Goal: Navigation & Orientation: Find specific page/section

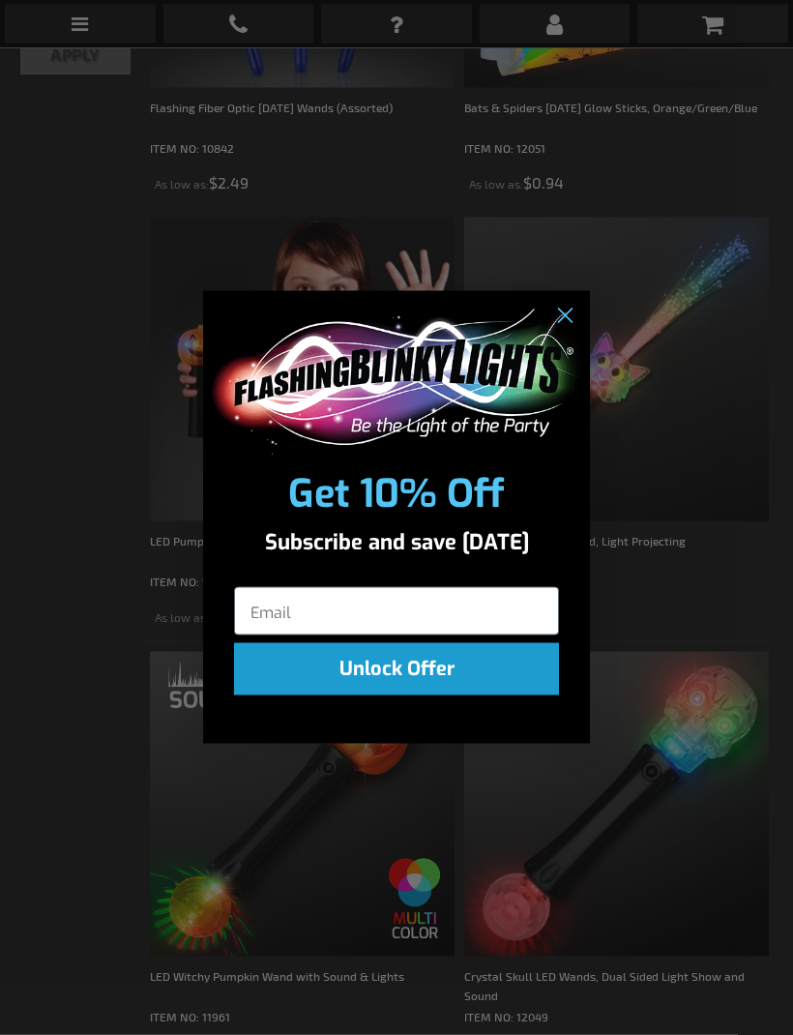
scroll to position [682, 0]
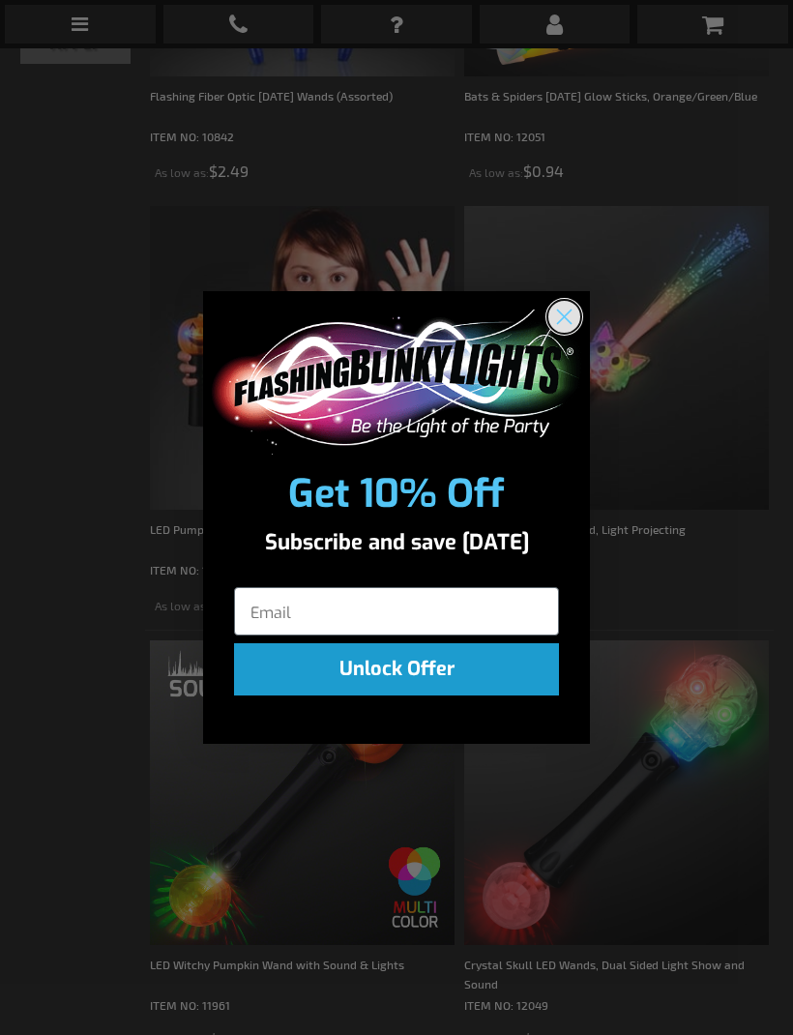
click at [557, 332] on circle "Close dialog" at bounding box center [564, 316] width 32 height 32
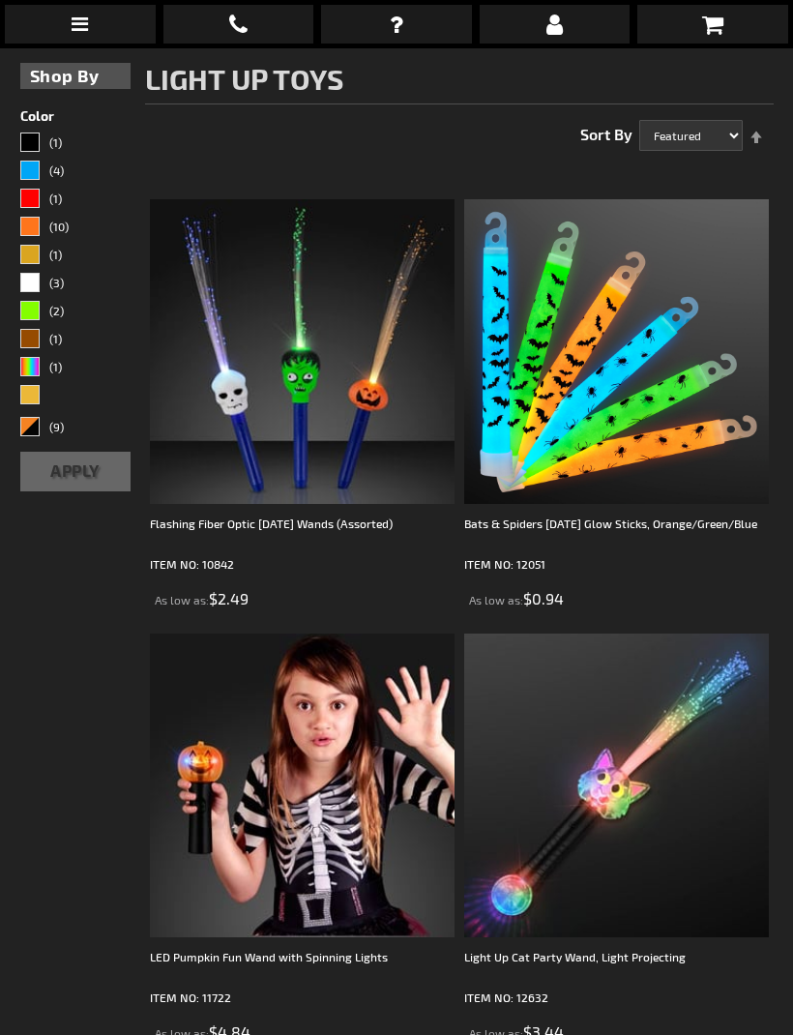
scroll to position [0, 0]
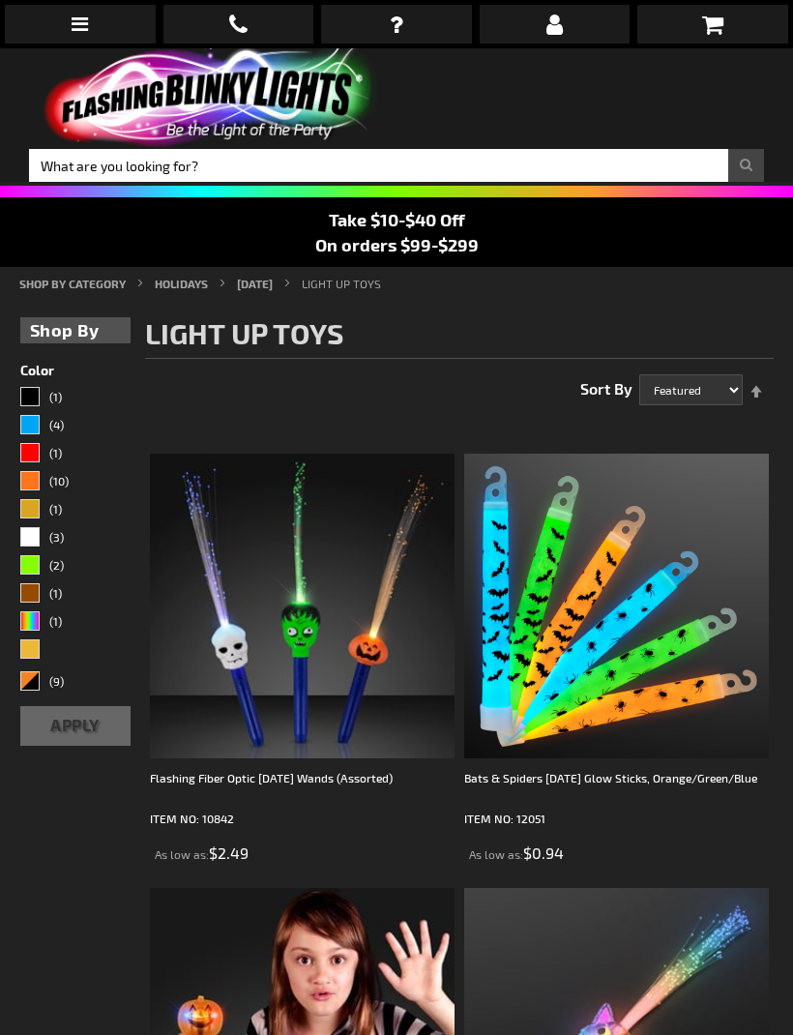
click at [273, 289] on link "[DATE]" at bounding box center [255, 284] width 36 height 14
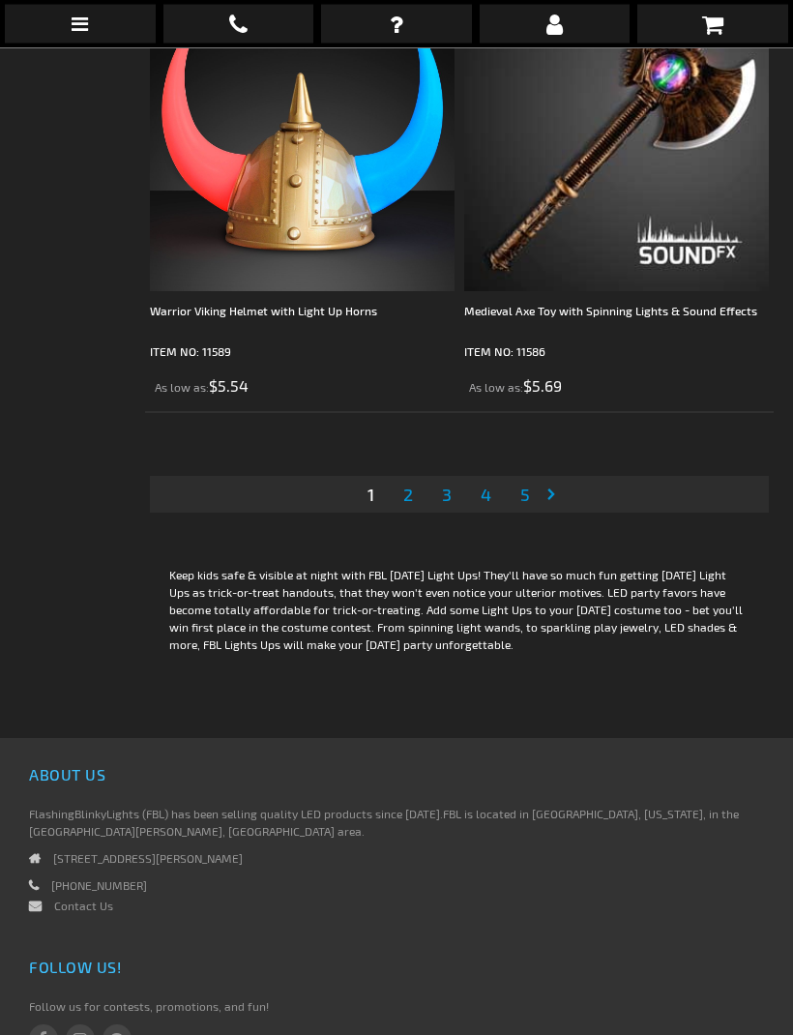
scroll to position [13255, 0]
click at [415, 499] on link "Page 2" at bounding box center [407, 494] width 17 height 29
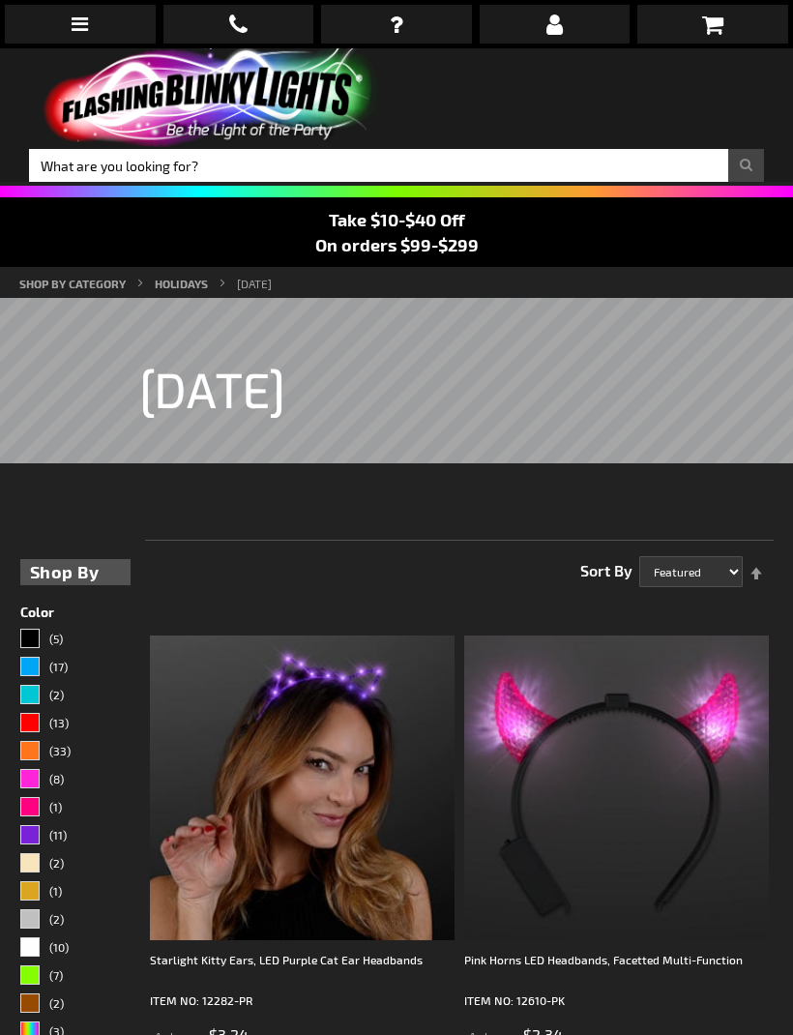
click at [102, 289] on link "SHOP BY CATEGORY" at bounding box center [72, 284] width 106 height 14
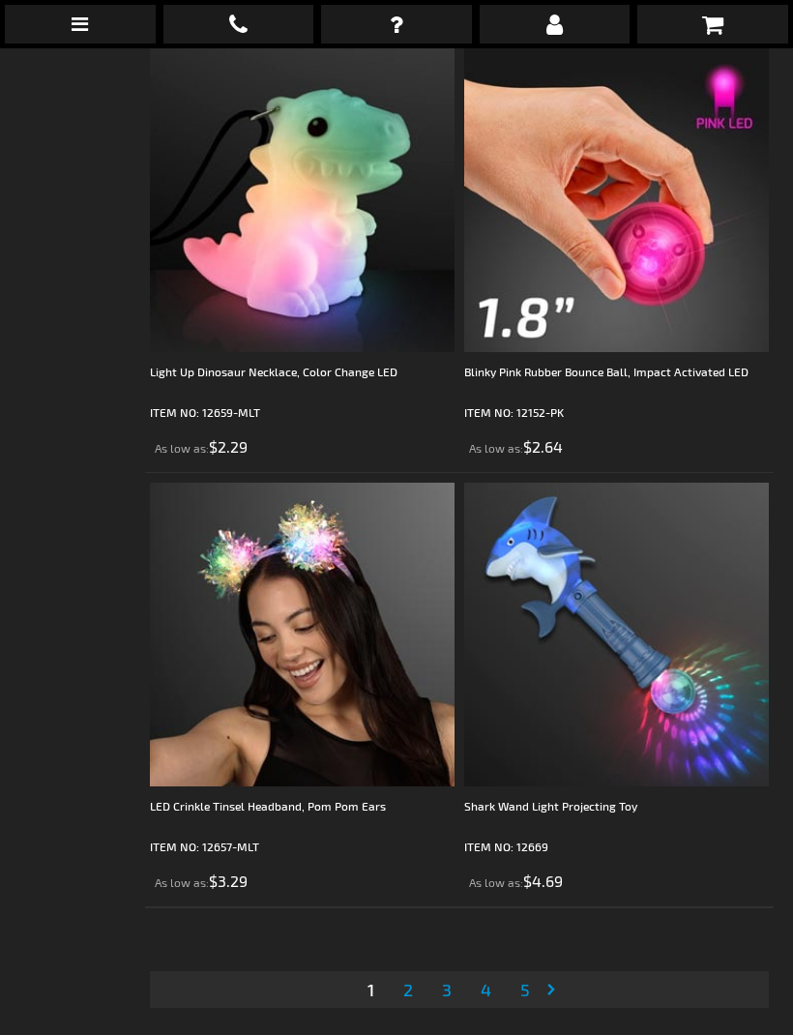
scroll to position [12678, 0]
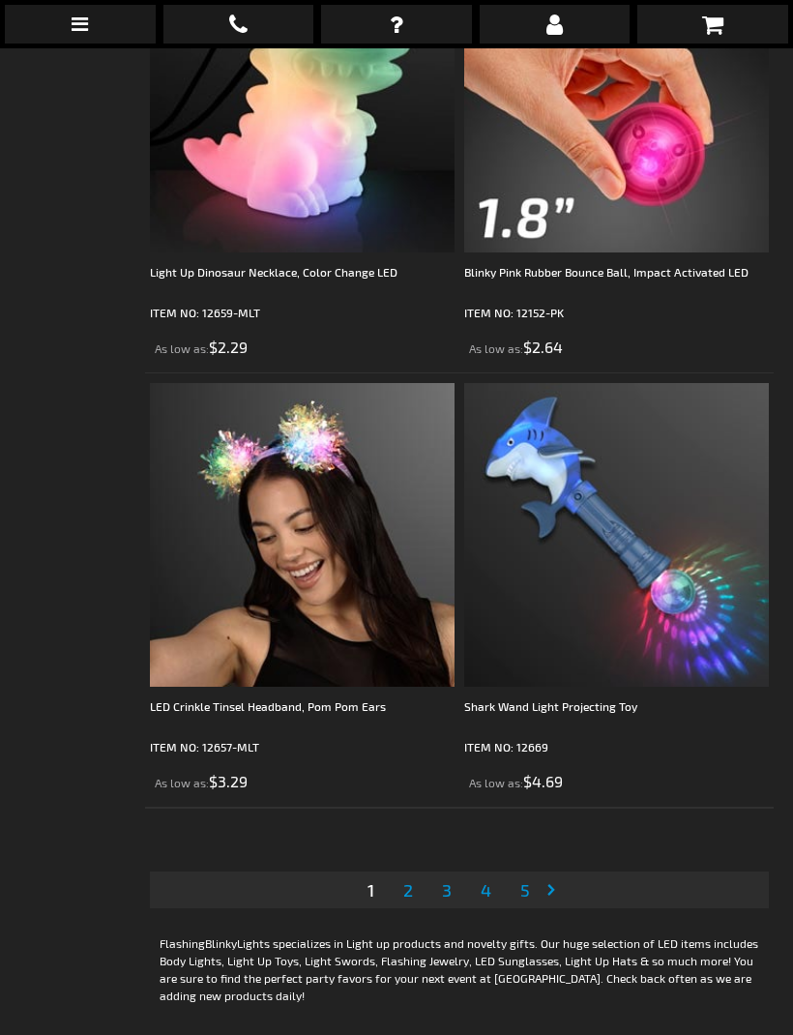
click at [415, 884] on link "Page 2" at bounding box center [407, 889] width 17 height 29
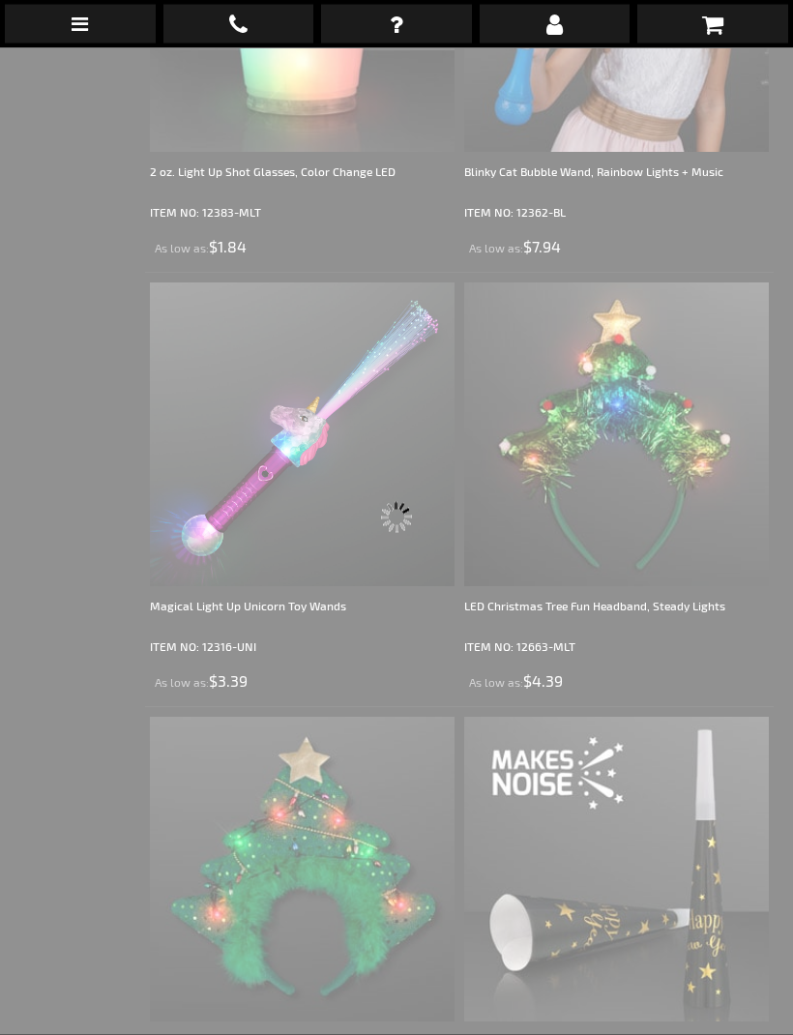
scroll to position [48, 0]
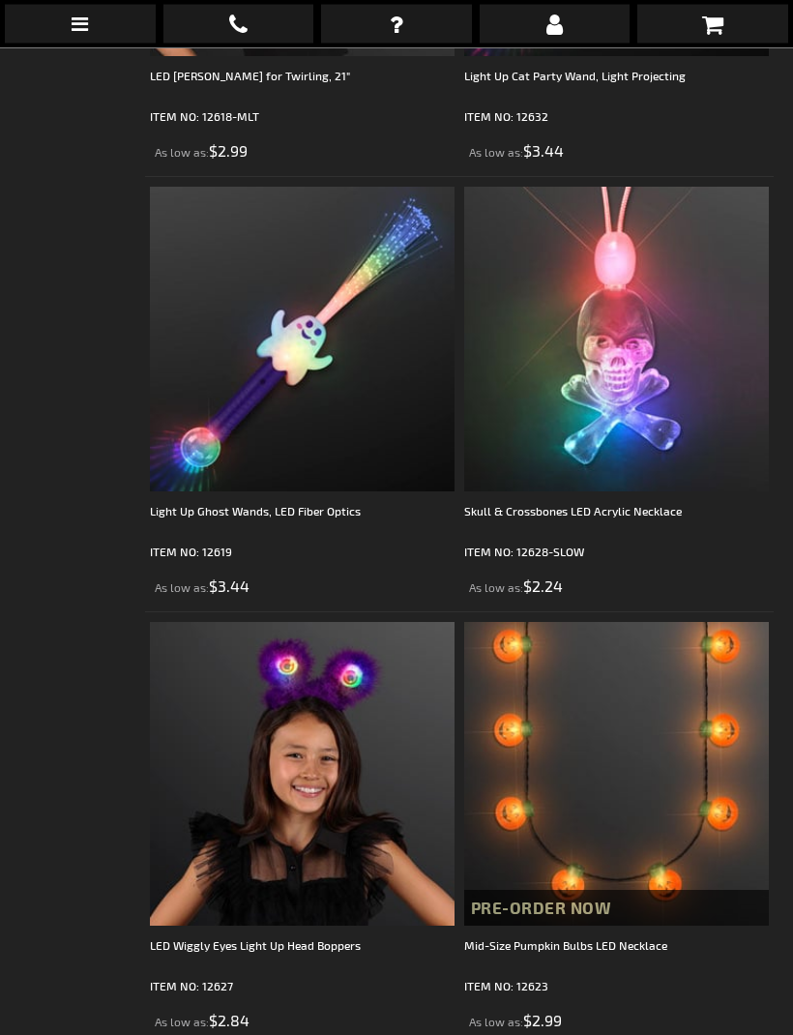
scroll to position [7221, 0]
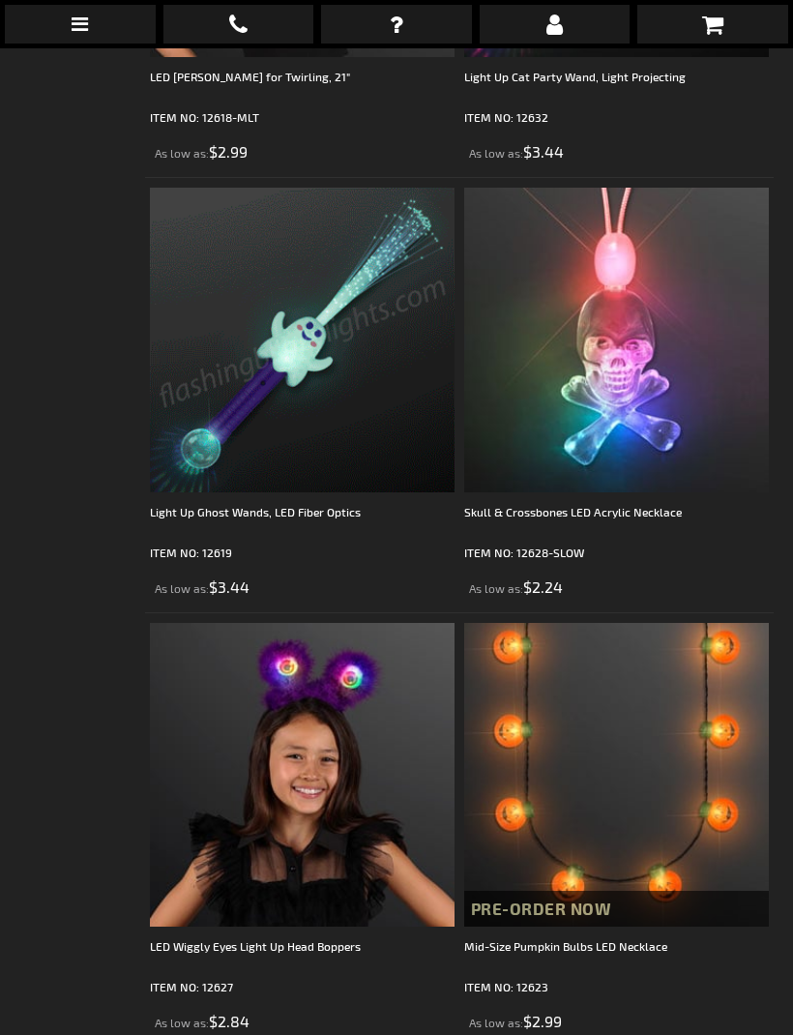
click at [405, 415] on img at bounding box center [302, 340] width 305 height 305
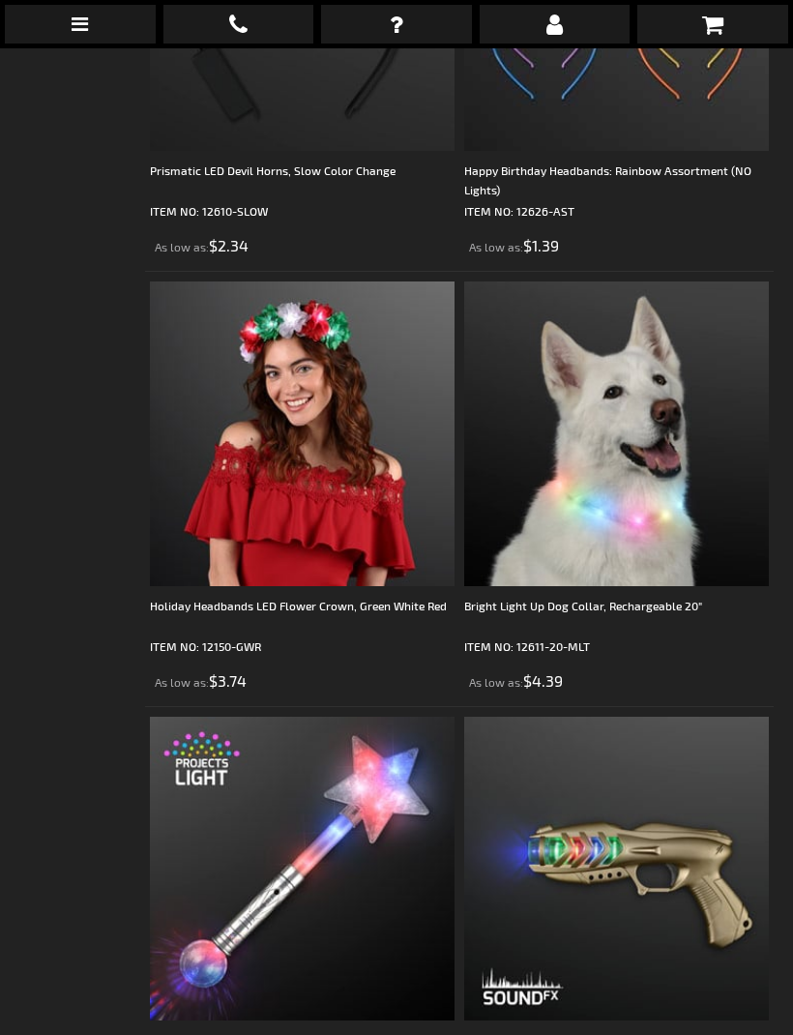
scroll to position [9839, 0]
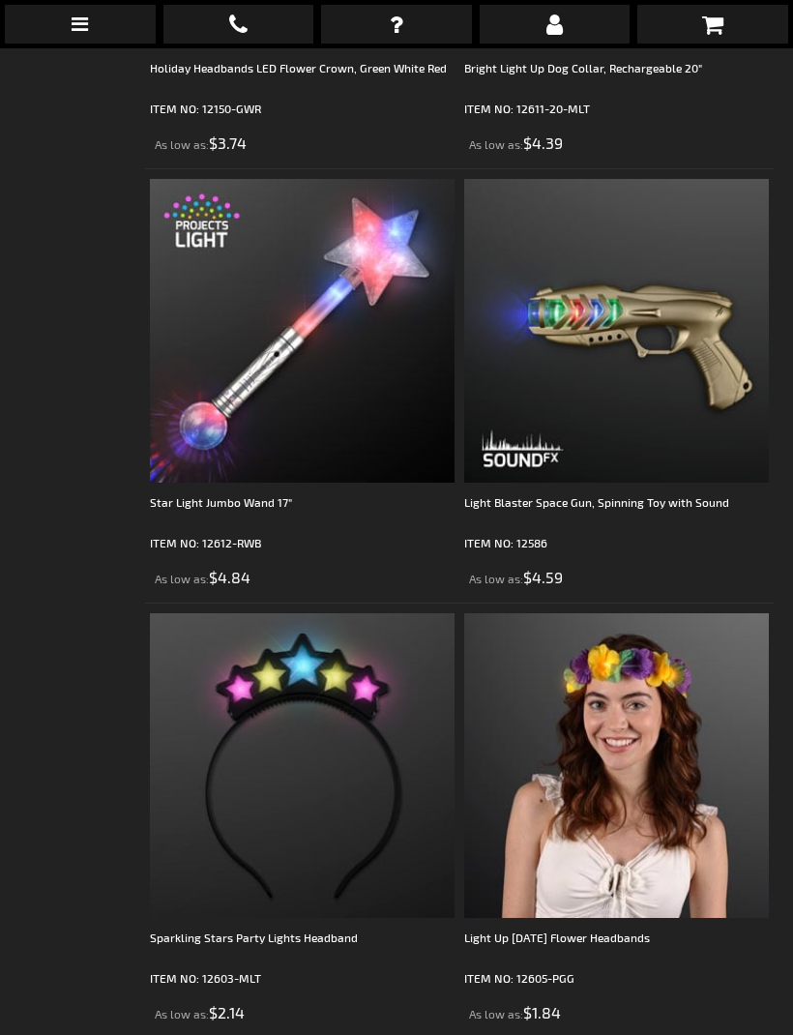
click at [341, 432] on img at bounding box center [302, 331] width 305 height 305
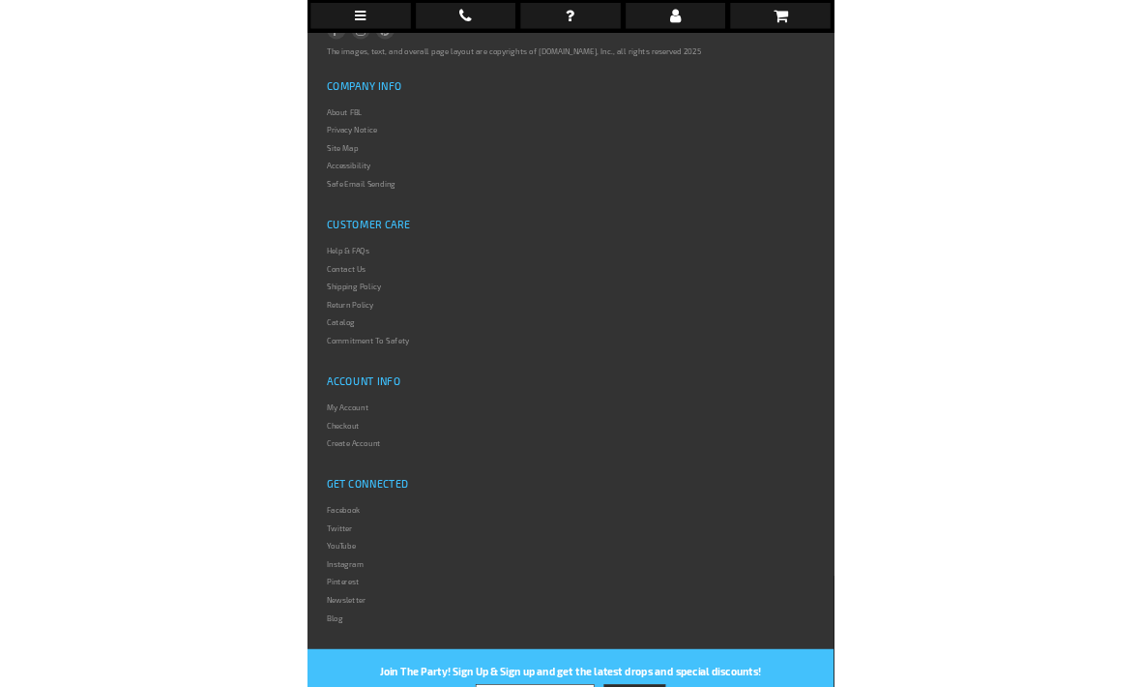
scroll to position [1494, 0]
